Goal: Information Seeking & Learning: Learn about a topic

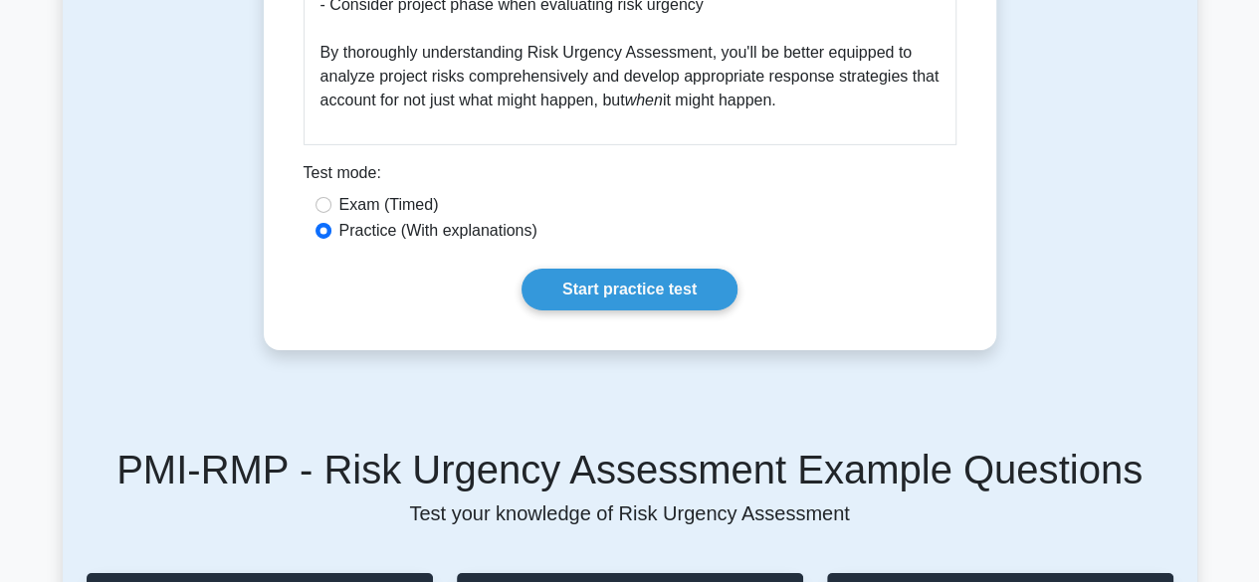
scroll to position [3263, 0]
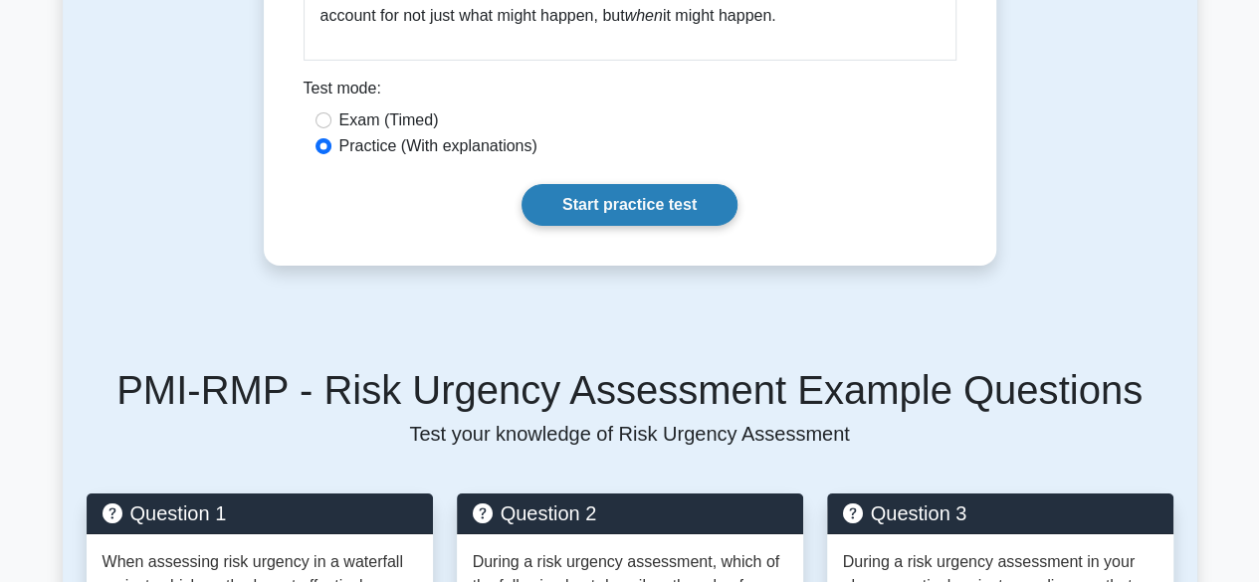
click at [658, 211] on link "Start practice test" at bounding box center [629, 205] width 216 height 42
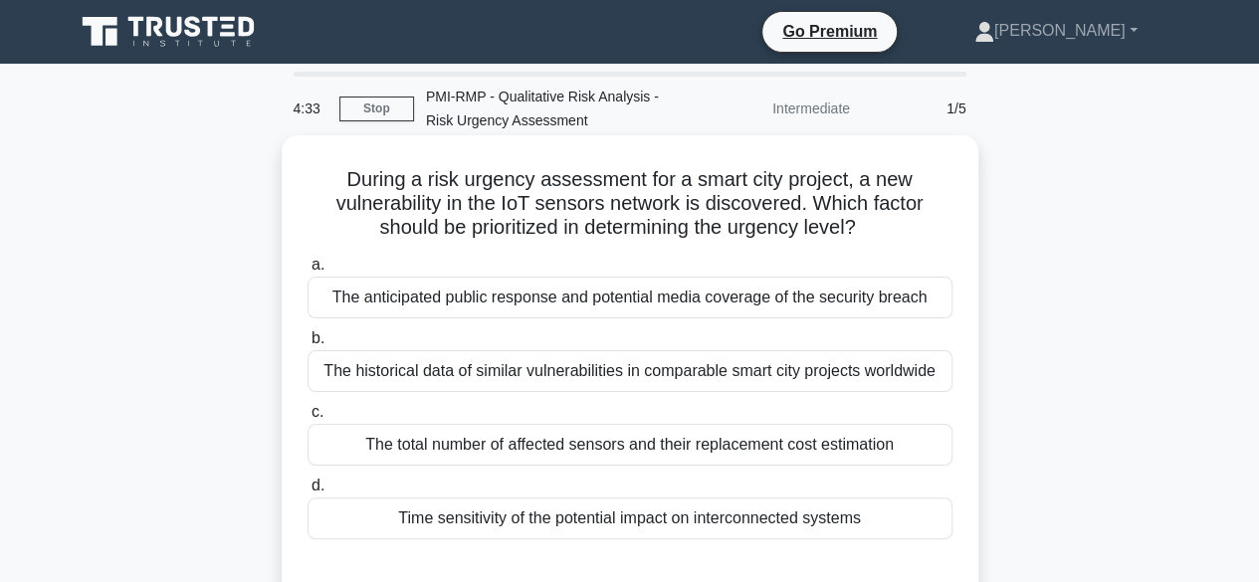
click at [475, 533] on div "Time sensitivity of the potential impact on interconnected systems" at bounding box center [629, 518] width 645 height 42
click at [307, 492] on input "d. Time sensitivity of the potential impact on interconnected systems" at bounding box center [307, 486] width 0 height 13
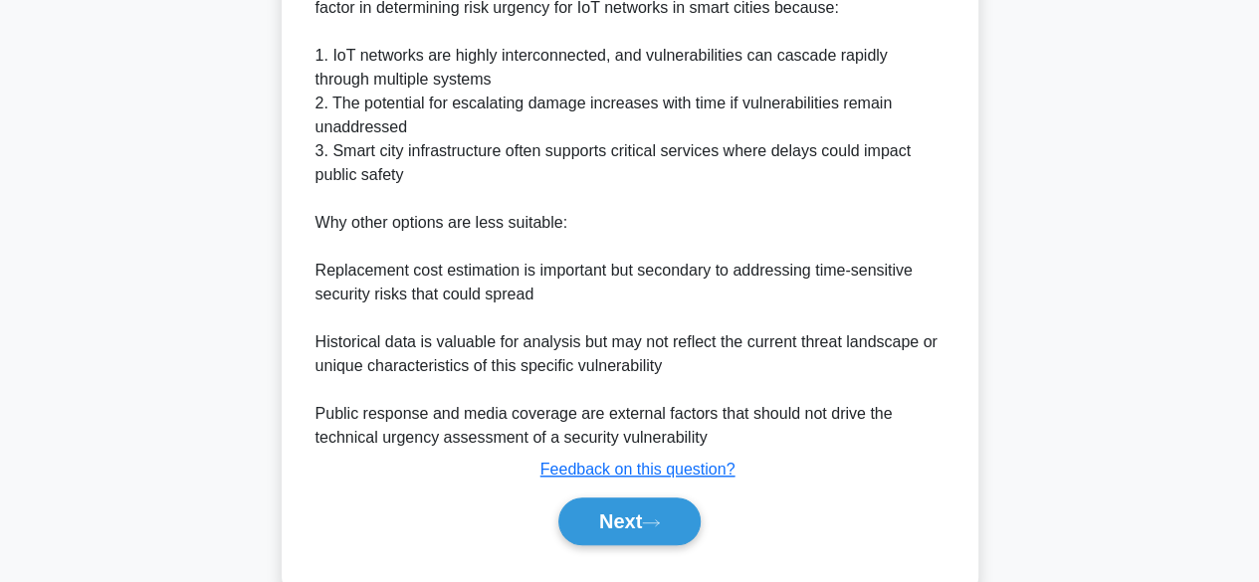
scroll to position [689, 0]
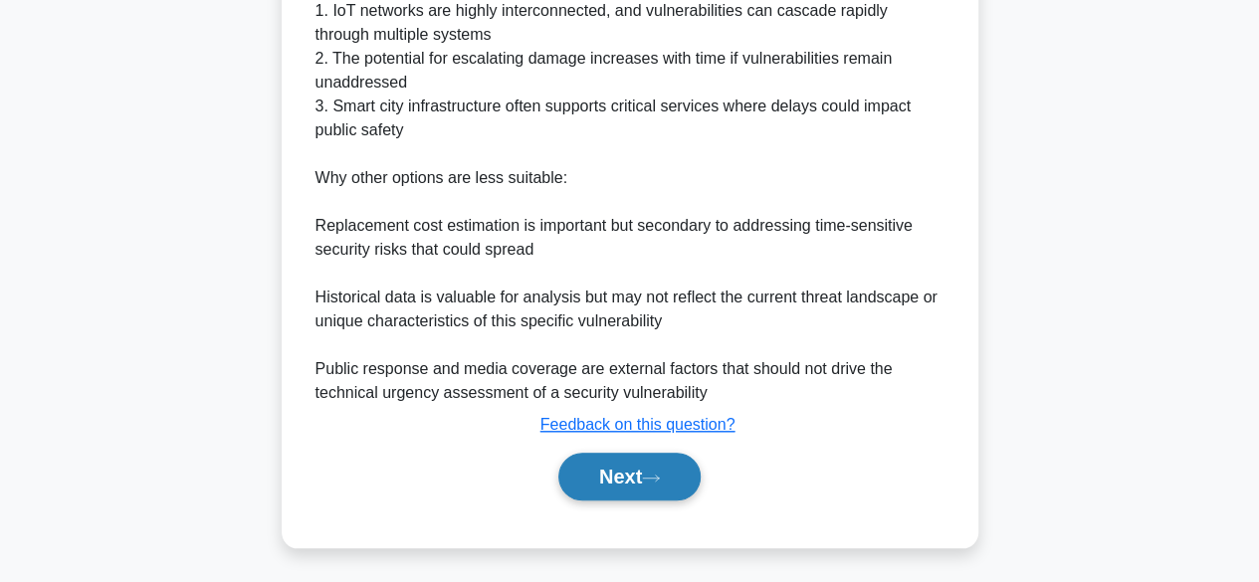
click at [625, 457] on button "Next" at bounding box center [629, 477] width 142 height 48
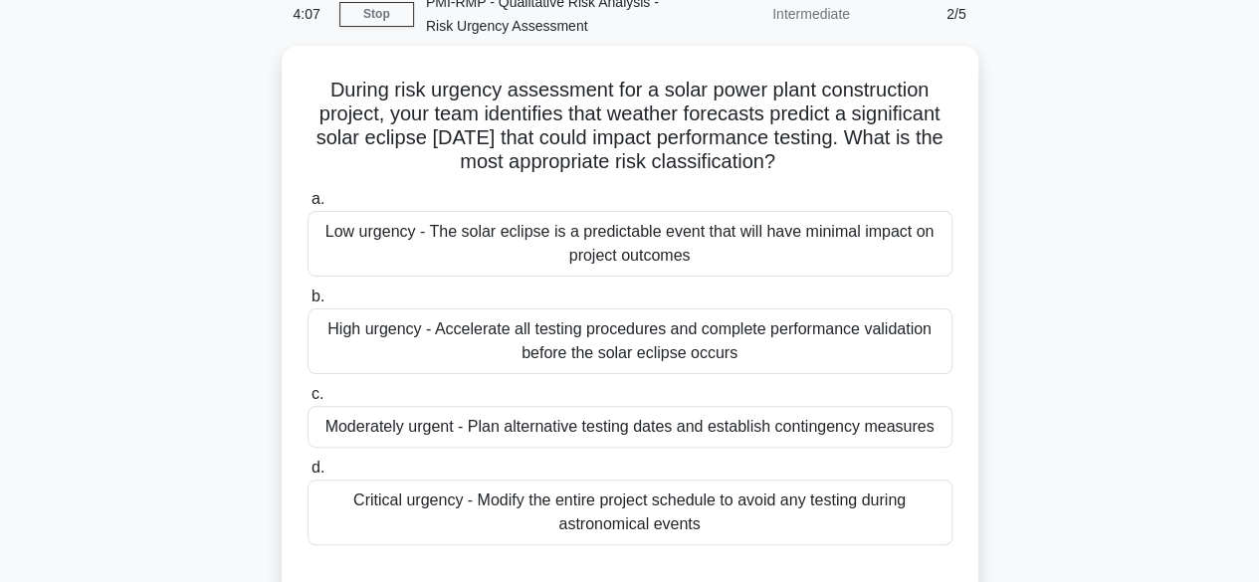
scroll to position [55, 0]
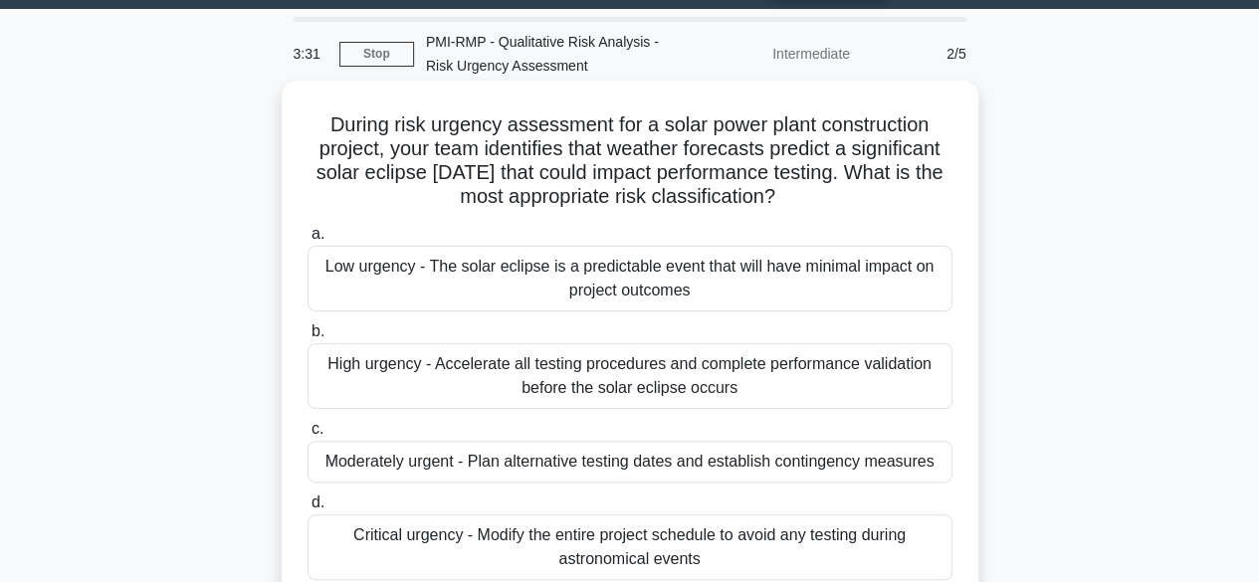
click at [609, 268] on div "Low urgency - The solar eclipse is a predictable event that will have minimal i…" at bounding box center [629, 279] width 645 height 66
click at [307, 241] on input "a. Low urgency - The solar eclipse is a predictable event that will have minima…" at bounding box center [307, 234] width 0 height 13
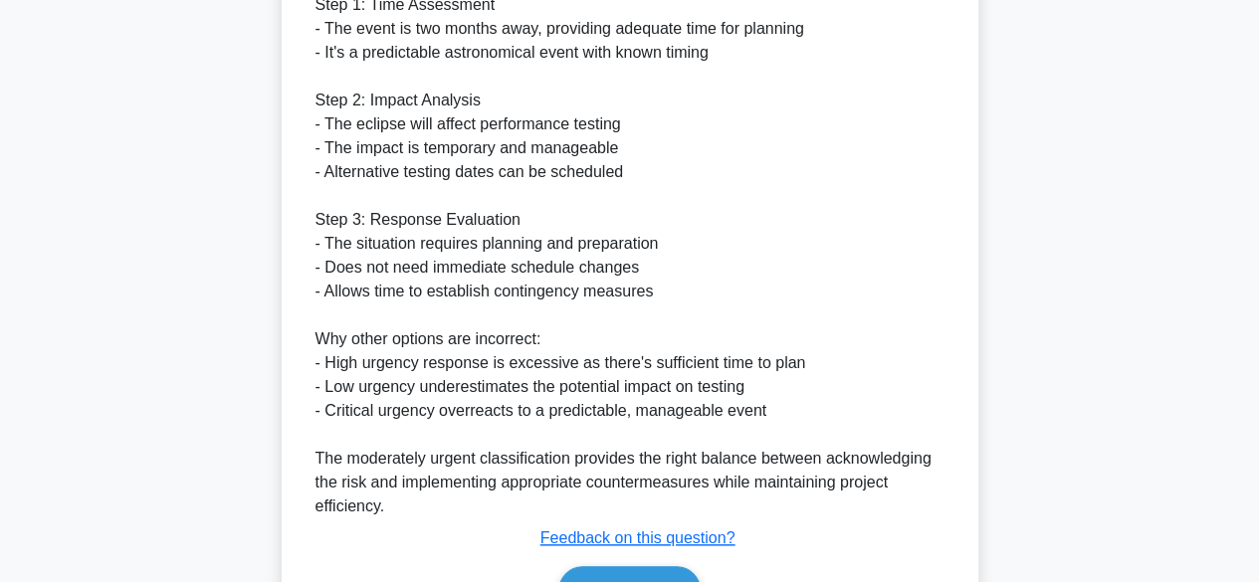
scroll to position [907, 0]
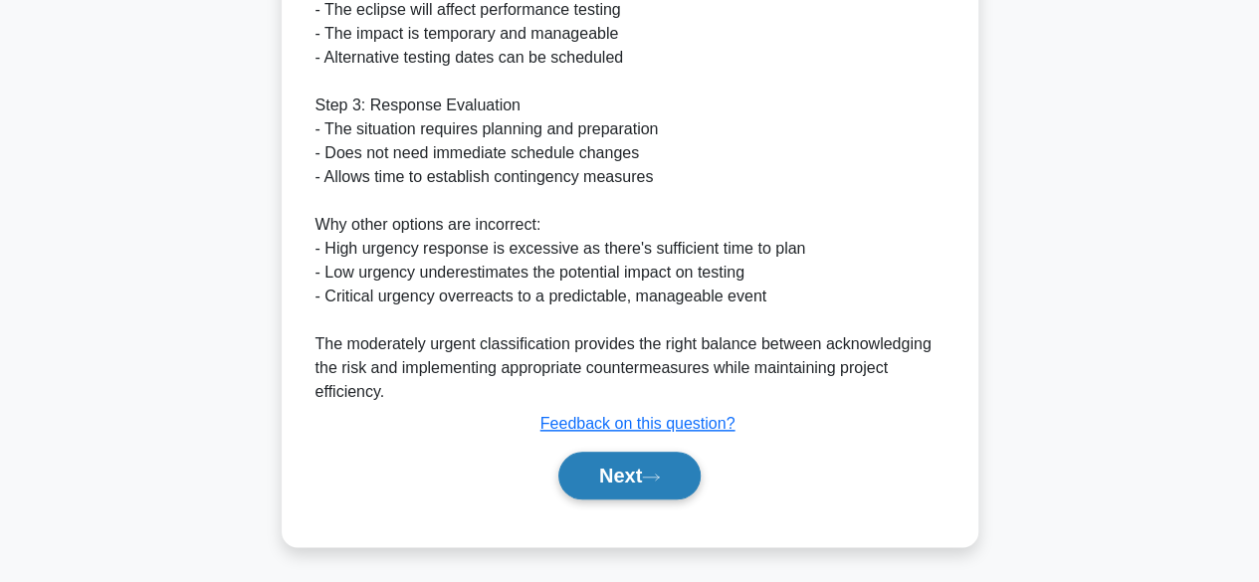
click at [642, 469] on button "Next" at bounding box center [629, 476] width 142 height 48
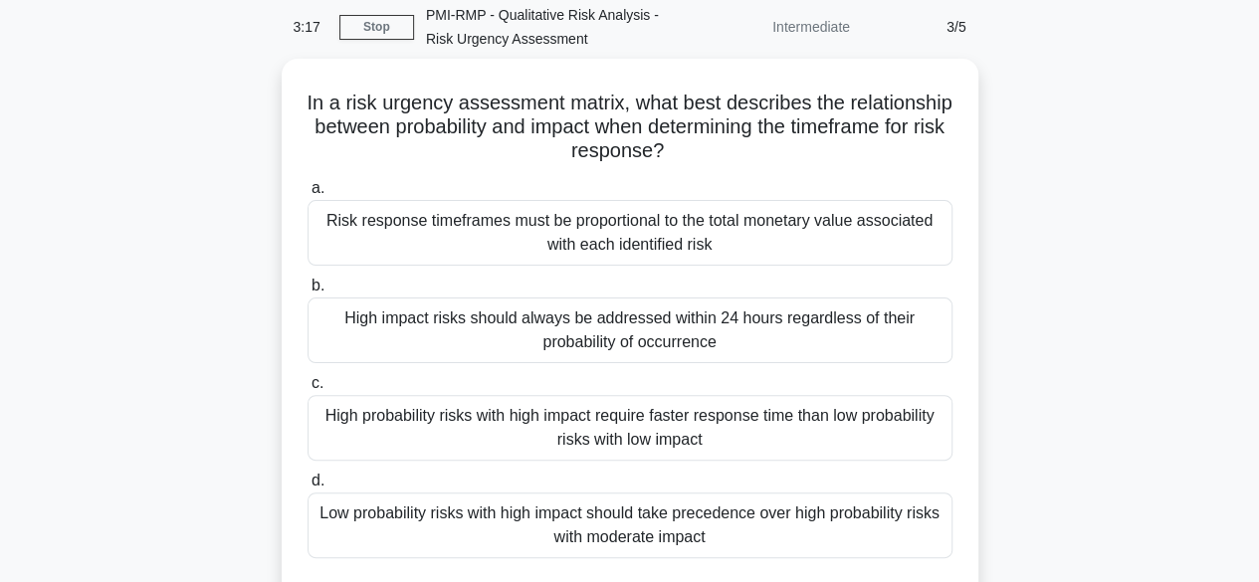
scroll to position [42, 0]
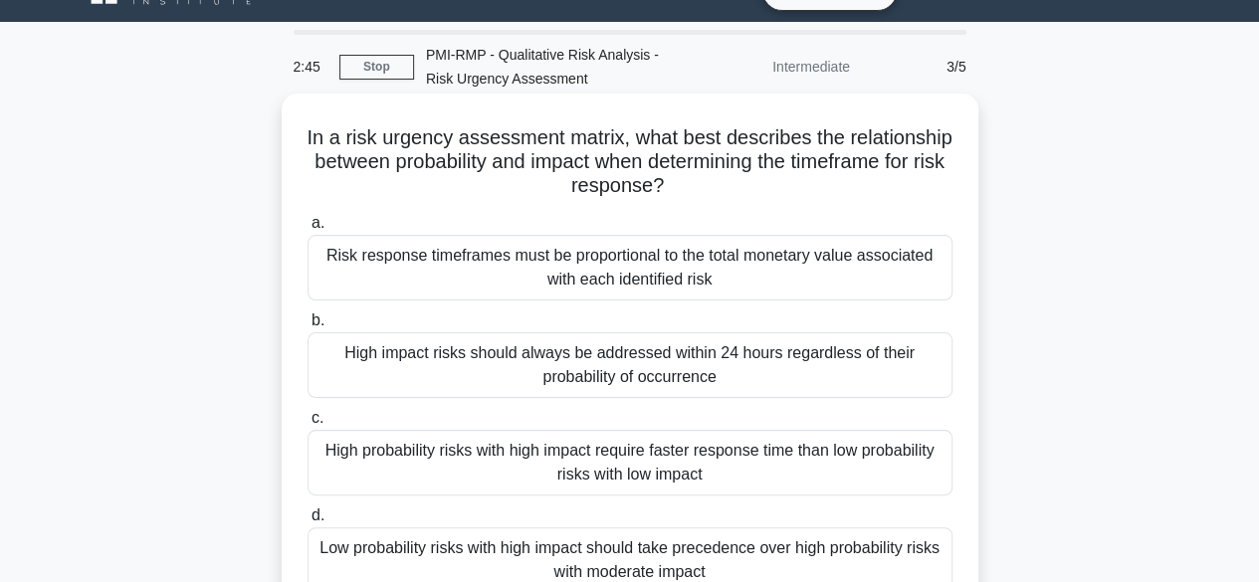
click at [665, 449] on div "High probability risks with high impact require faster response time than low p…" at bounding box center [629, 463] width 645 height 66
click at [307, 425] on input "c. High probability risks with high impact require faster response time than lo…" at bounding box center [307, 418] width 0 height 13
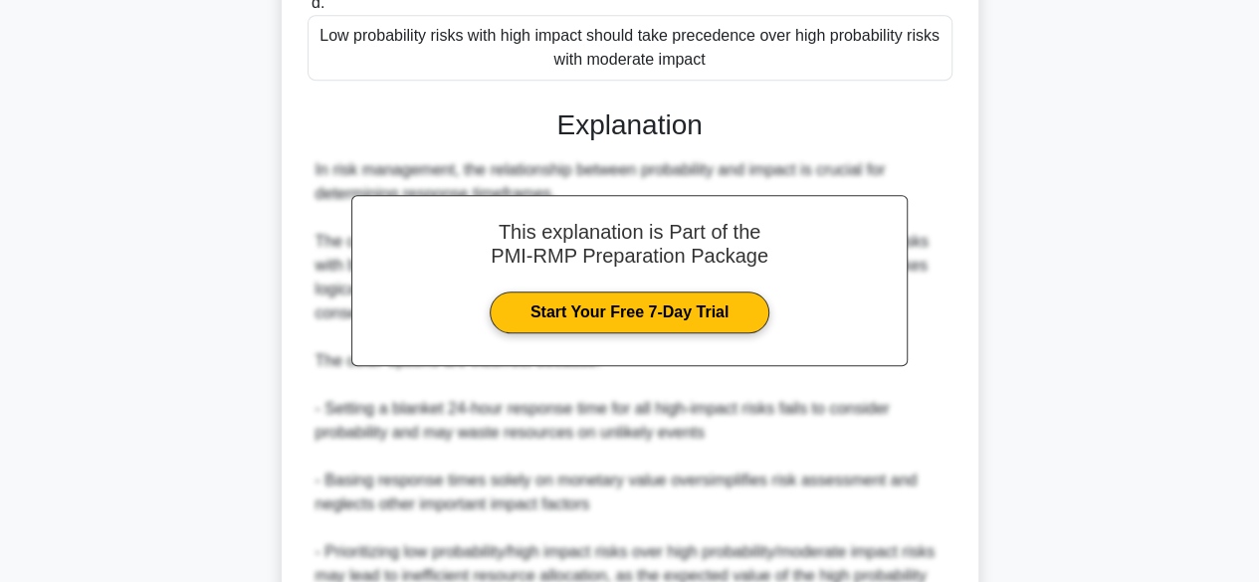
scroll to position [691, 0]
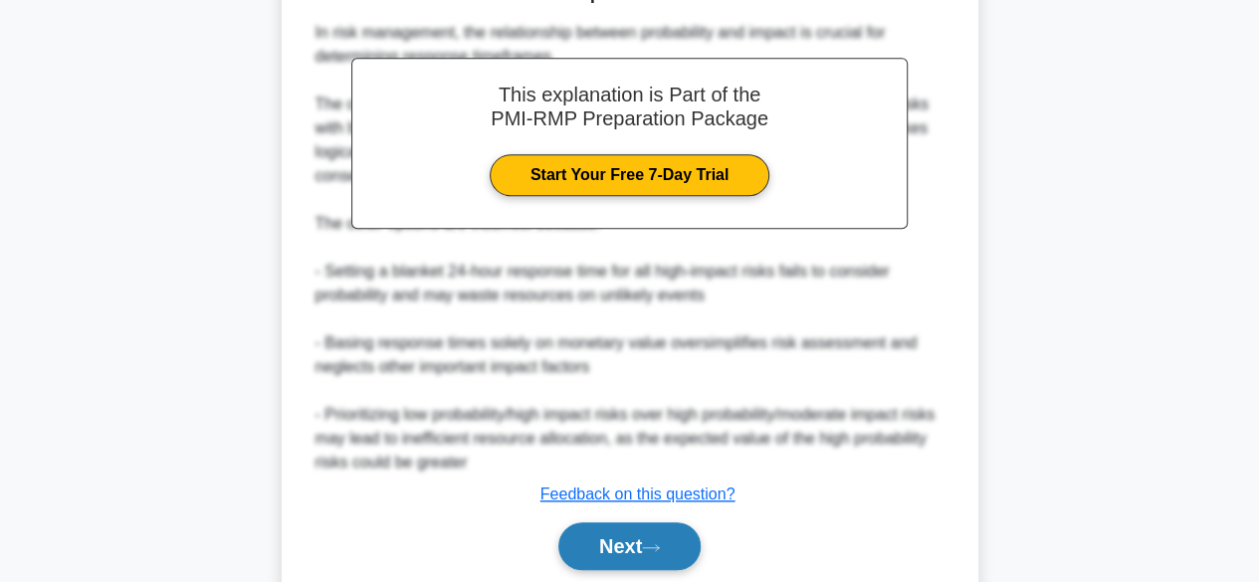
click at [584, 522] on button "Next" at bounding box center [629, 546] width 142 height 48
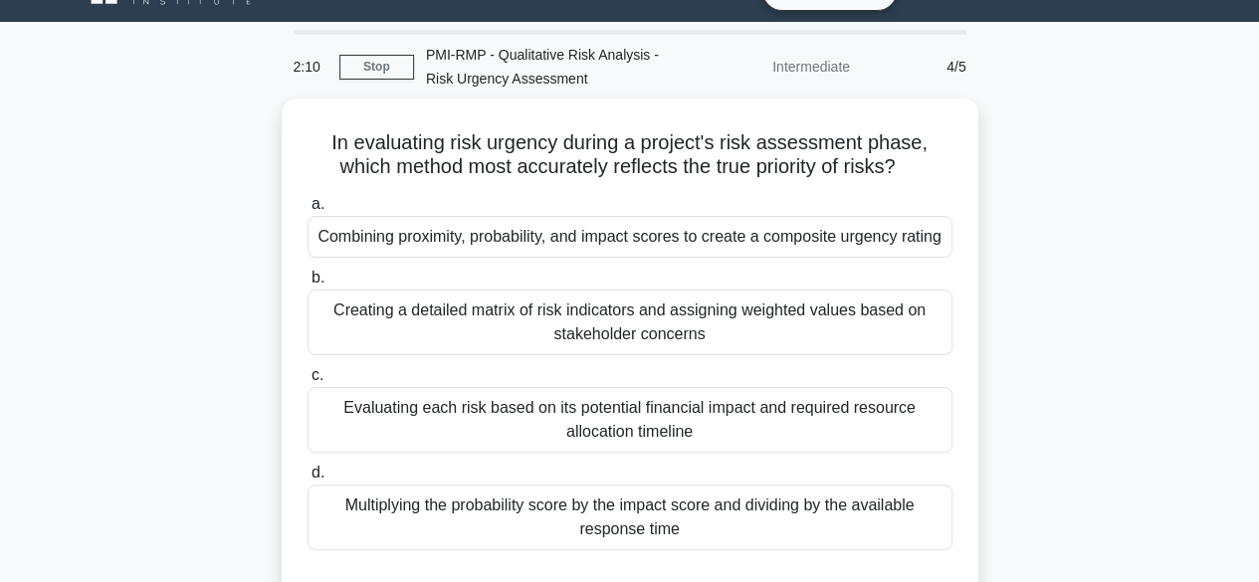
scroll to position [82, 0]
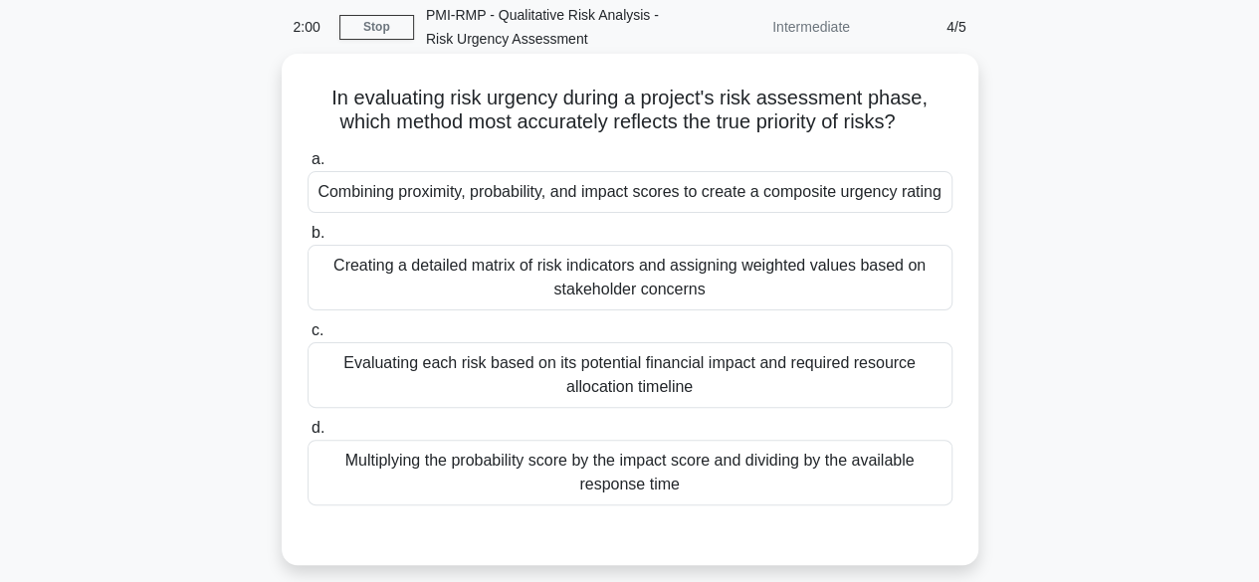
click at [517, 200] on div "Combining proximity, probability, and impact scores to create a composite urgen…" at bounding box center [629, 192] width 645 height 42
click at [307, 166] on input "a. Combining proximity, probability, and impact scores to create a composite ur…" at bounding box center [307, 159] width 0 height 13
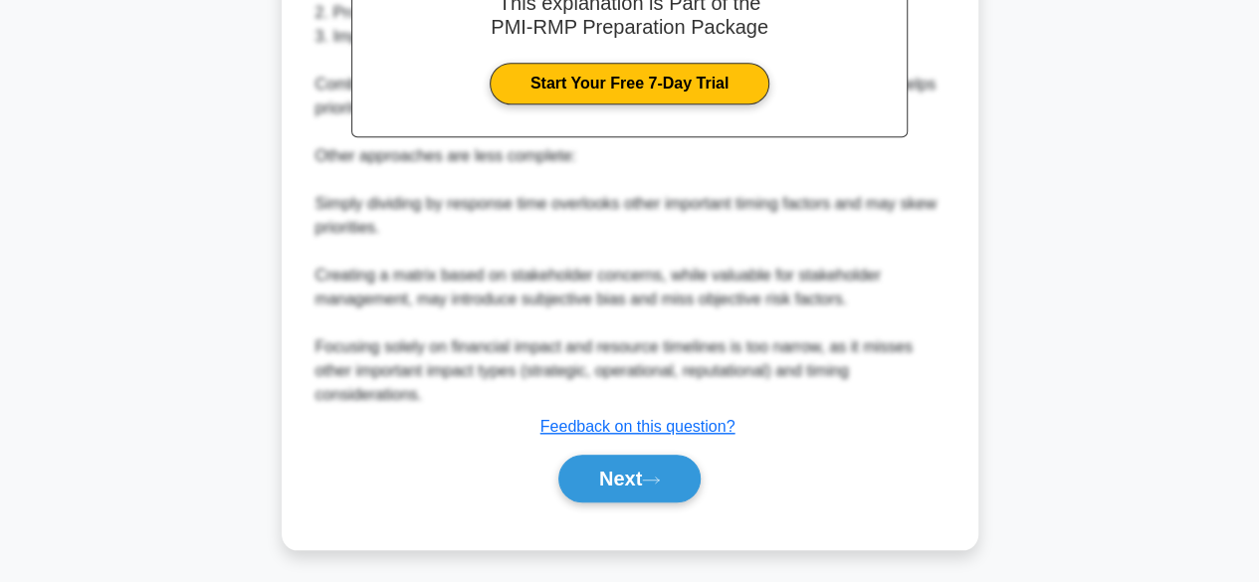
scroll to position [761, 0]
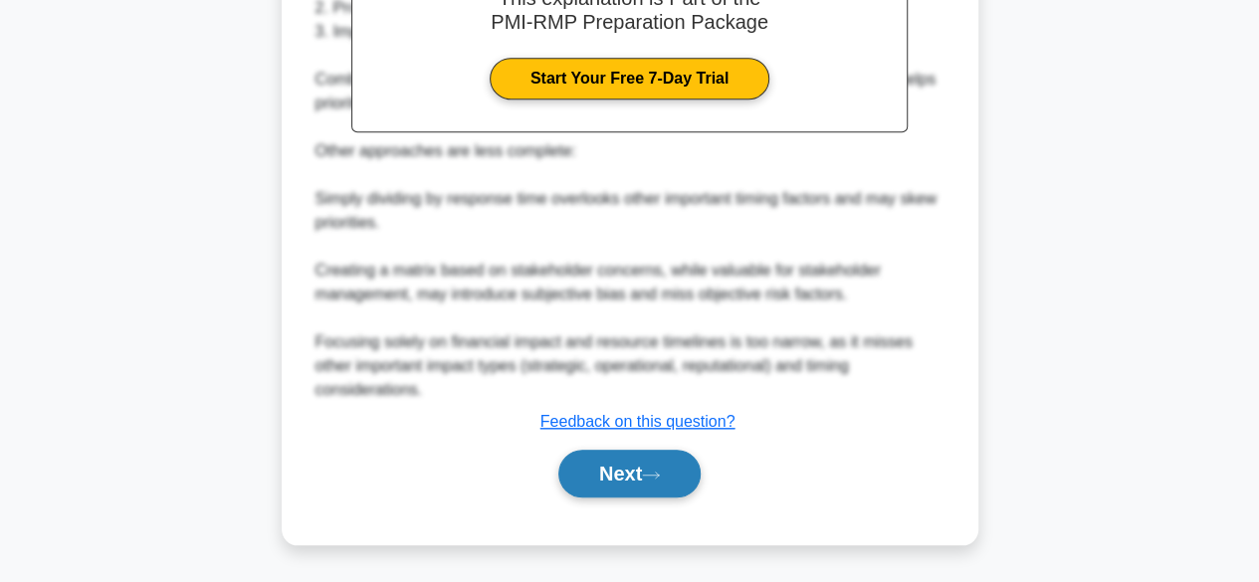
click at [637, 464] on button "Next" at bounding box center [629, 474] width 142 height 48
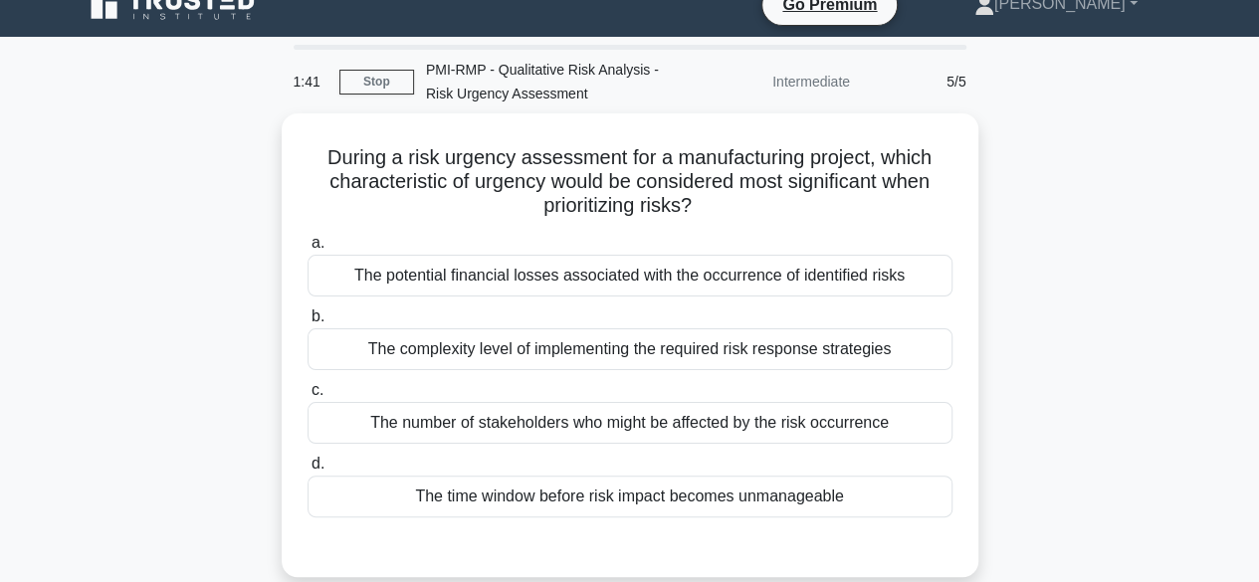
scroll to position [2, 0]
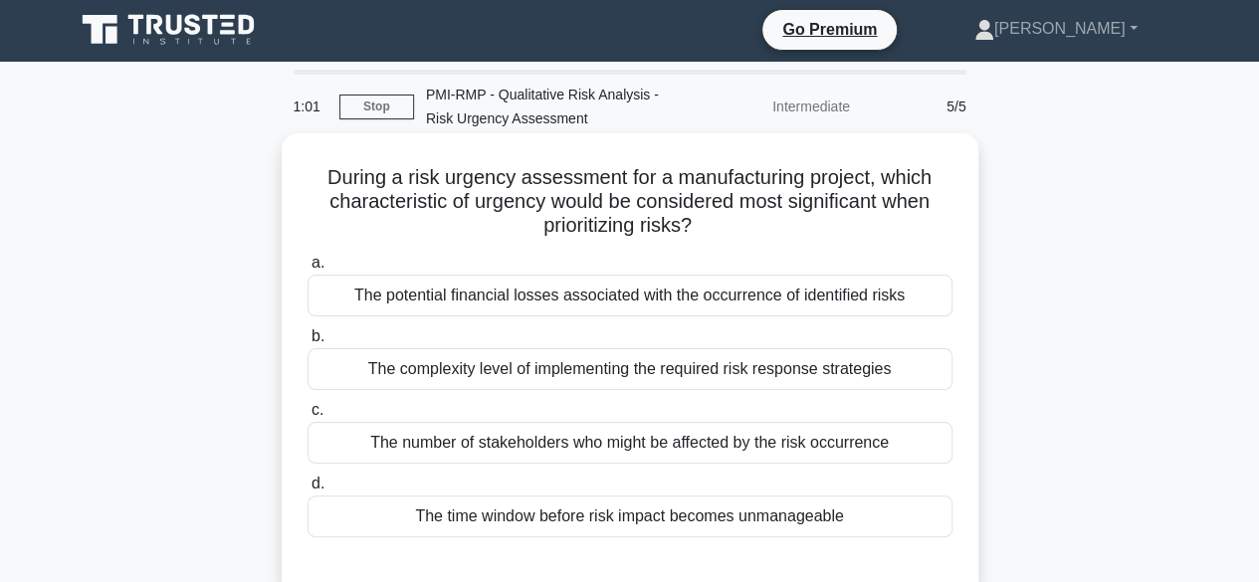
click at [648, 382] on div "The complexity level of implementing the required risk response strategies" at bounding box center [629, 369] width 645 height 42
click at [307, 343] on input "b. The complexity level of implementing the required risk response strategies" at bounding box center [307, 336] width 0 height 13
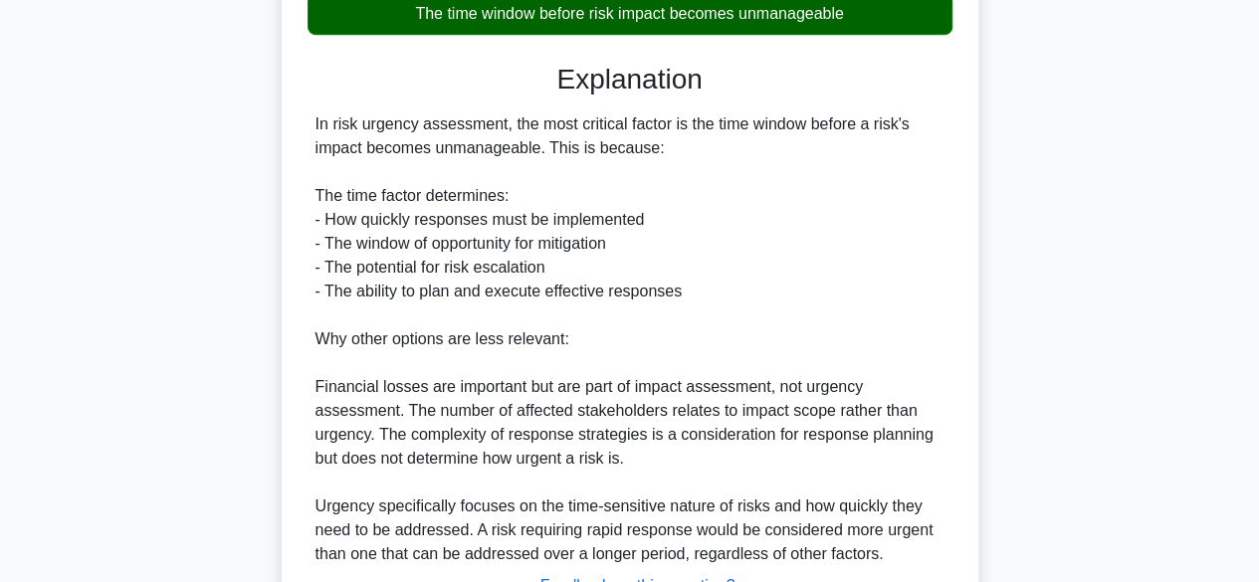
scroll to position [669, 0]
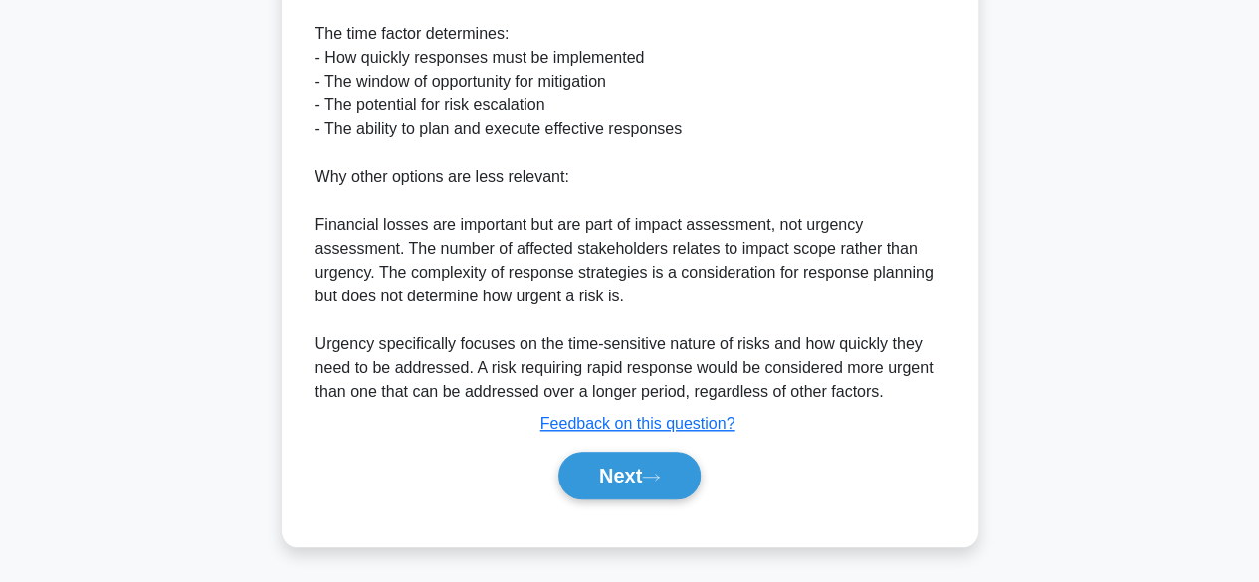
click at [854, 260] on div "In risk urgency assessment, the most critical factor is the time window before …" at bounding box center [629, 177] width 629 height 454
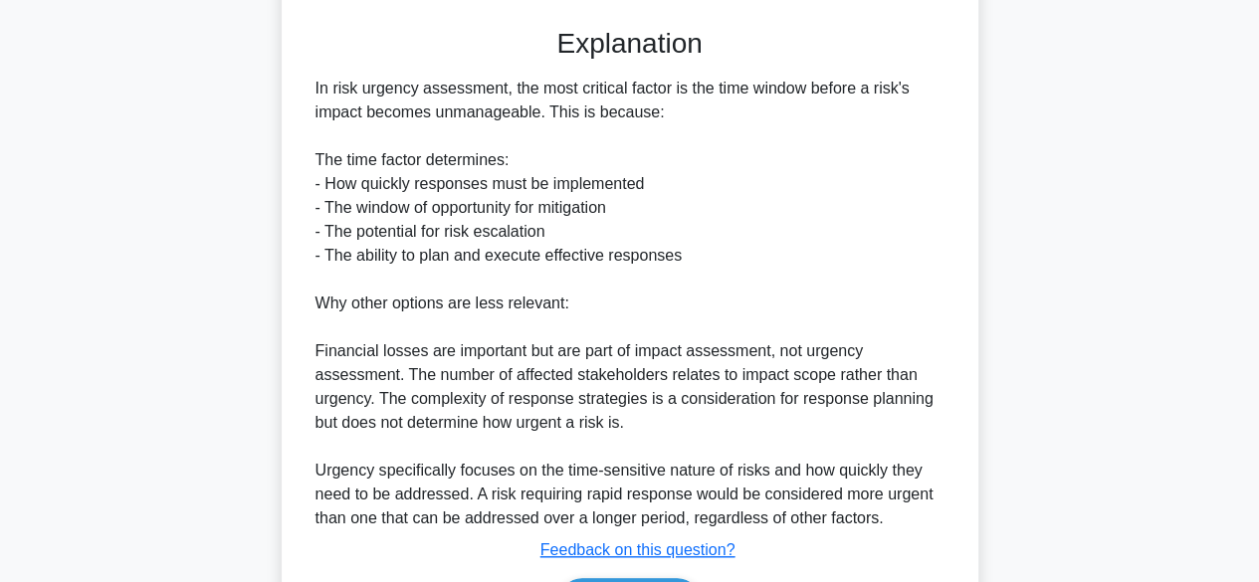
scroll to position [559, 0]
